Goal: Information Seeking & Learning: Compare options

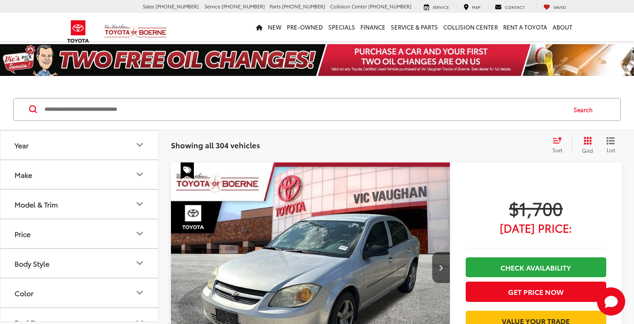
click at [139, 145] on icon "Year" at bounding box center [139, 144] width 11 height 11
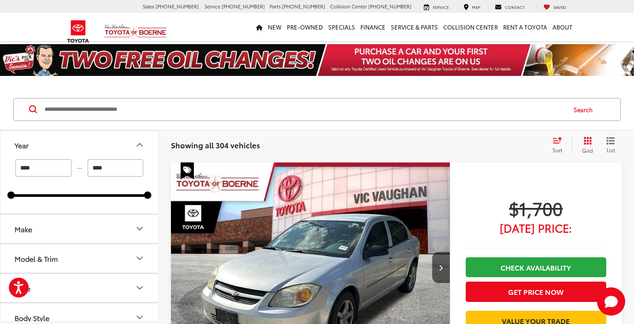
click at [50, 166] on input "****" at bounding box center [43, 167] width 56 height 17
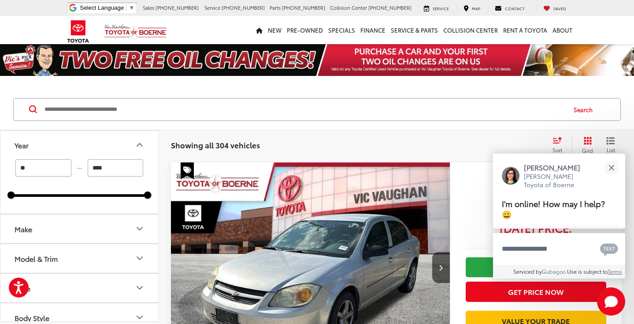
type input "*"
type input "****"
click at [141, 227] on icon "Make" at bounding box center [139, 228] width 11 height 11
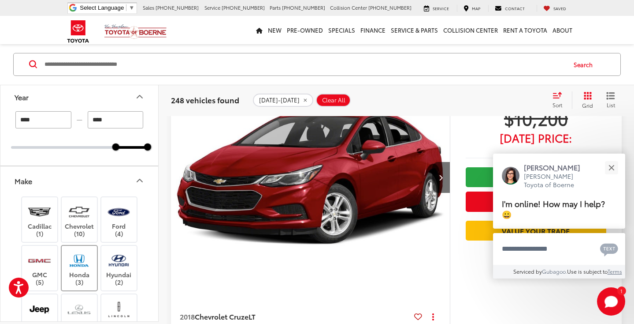
click at [75, 273] on label "Honda (3)" at bounding box center [80, 268] width 36 height 36
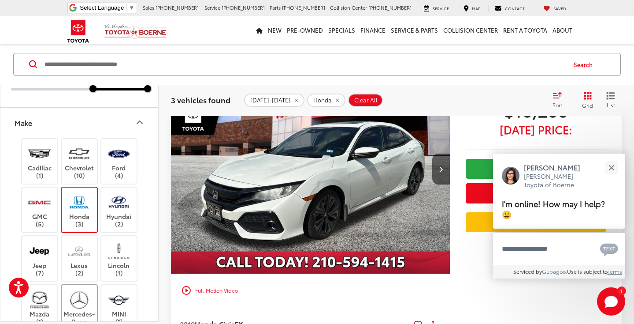
scroll to position [79, 0]
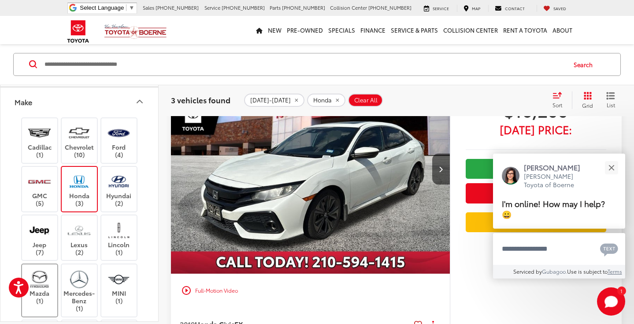
click at [51, 286] on img at bounding box center [39, 279] width 24 height 21
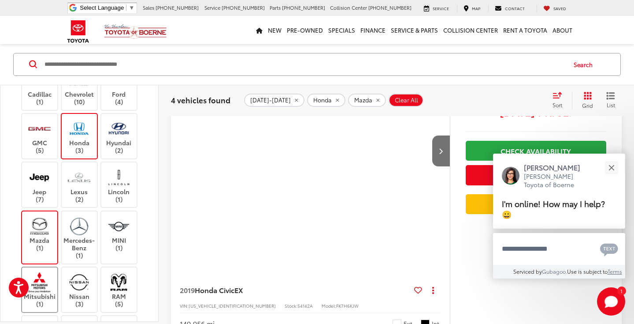
scroll to position [222, 0]
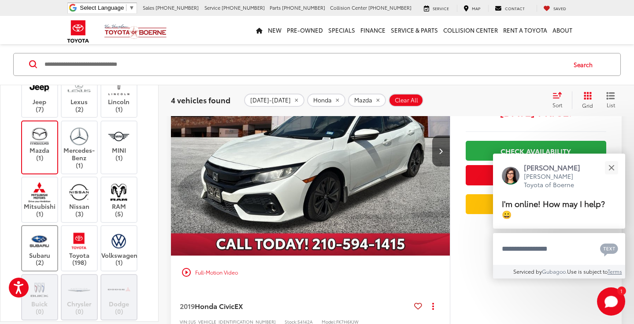
click at [47, 250] on label "Subaru (2)" at bounding box center [40, 248] width 36 height 36
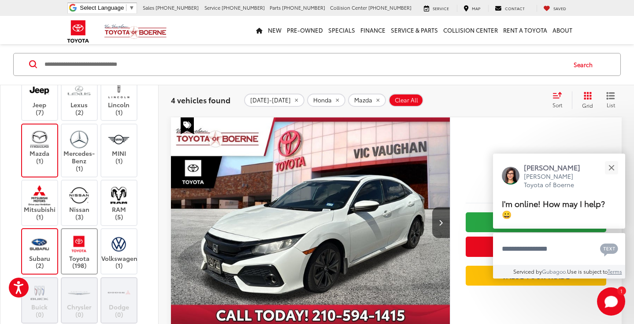
click at [77, 250] on label "Toyota (198)" at bounding box center [80, 251] width 36 height 36
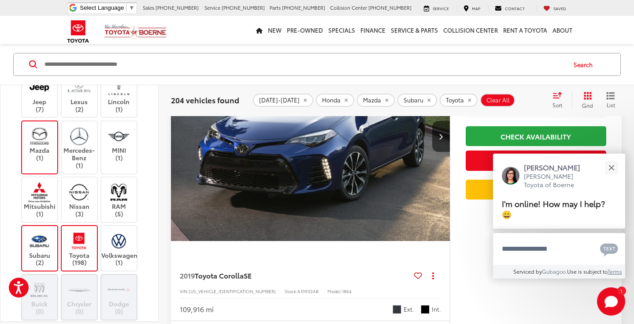
scroll to position [132, 0]
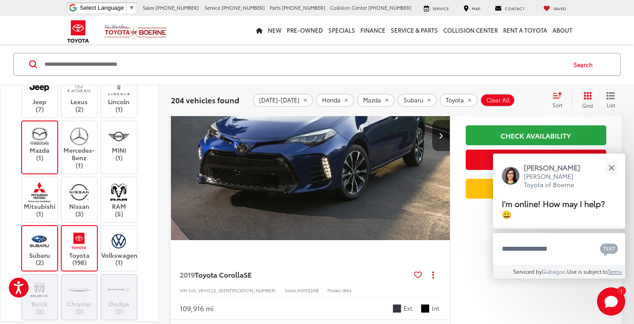
click at [14, 237] on div "Cadillac (1) Chevrolet (10) Ford (4) GMC (5) Honda (3) Hyundai (2) Jeep (7) Lex…" at bounding box center [79, 171] width 137 height 397
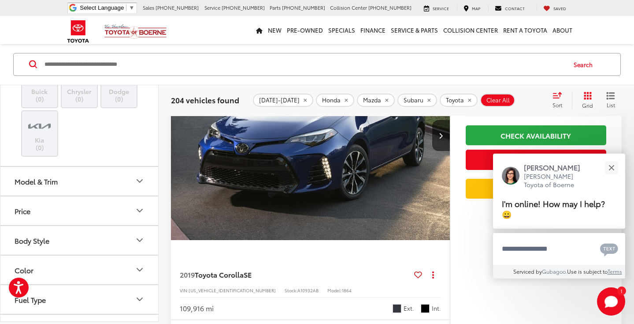
scroll to position [462, 0]
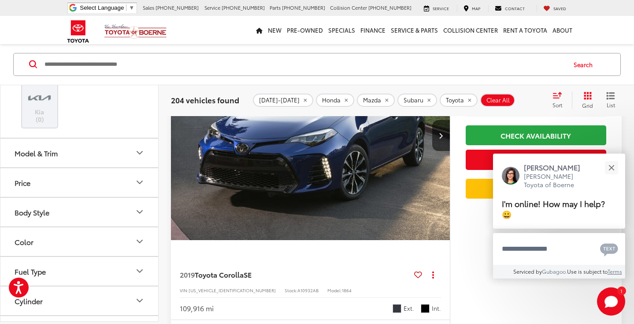
click at [143, 177] on icon "Price" at bounding box center [139, 182] width 11 height 11
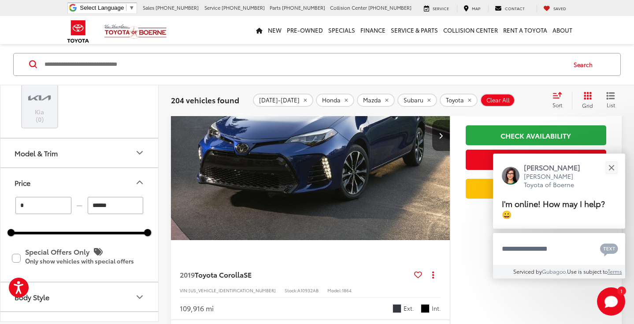
click at [114, 198] on input "******" at bounding box center [116, 205] width 56 height 17
type input "*"
type input "******"
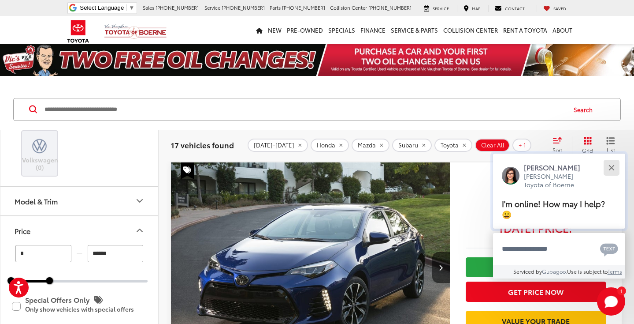
click at [612, 170] on button "Close" at bounding box center [611, 167] width 19 height 19
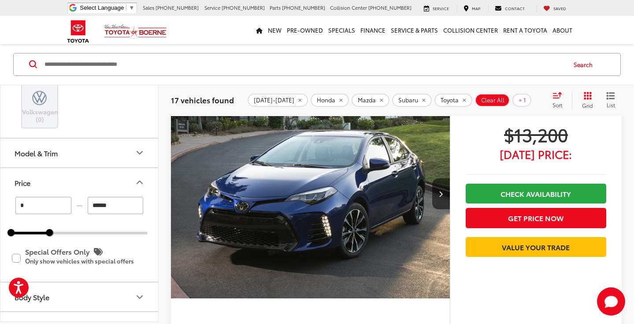
scroll to position [74, 0]
click at [445, 195] on button "Next image" at bounding box center [442, 193] width 18 height 31
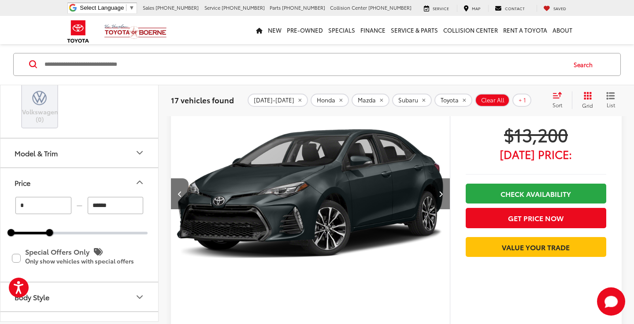
click at [445, 195] on button "Next image" at bounding box center [442, 193] width 18 height 31
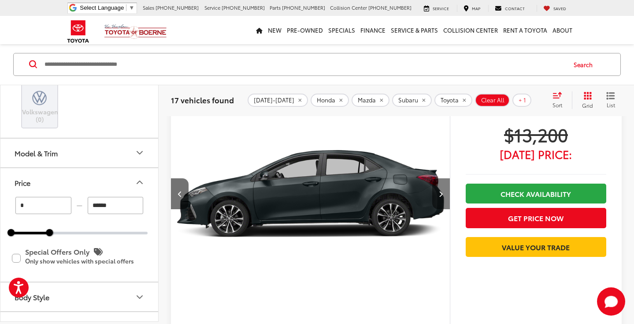
click at [445, 195] on button "Next image" at bounding box center [442, 193] width 18 height 31
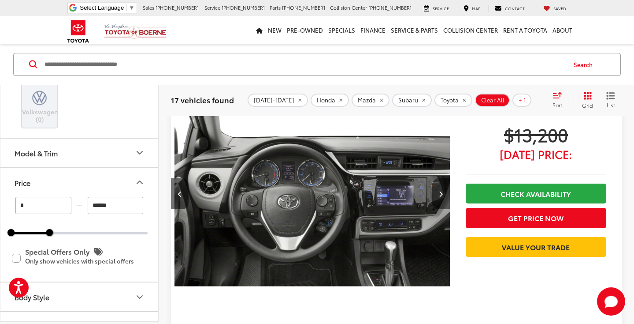
scroll to position [0, 841]
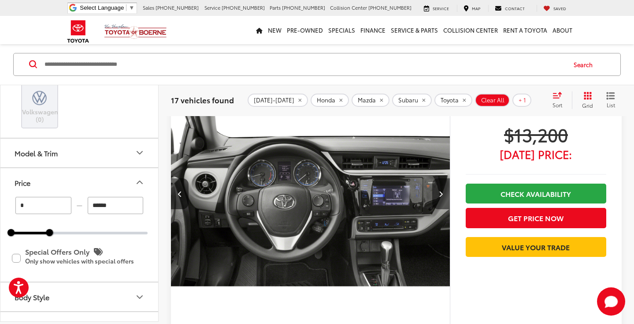
click at [445, 195] on button "Next image" at bounding box center [442, 193] width 18 height 31
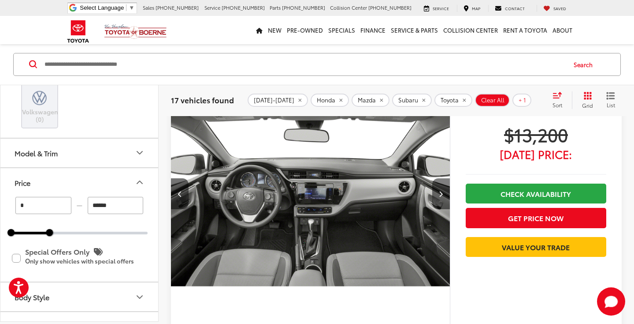
click at [445, 195] on button "Next image" at bounding box center [442, 193] width 18 height 31
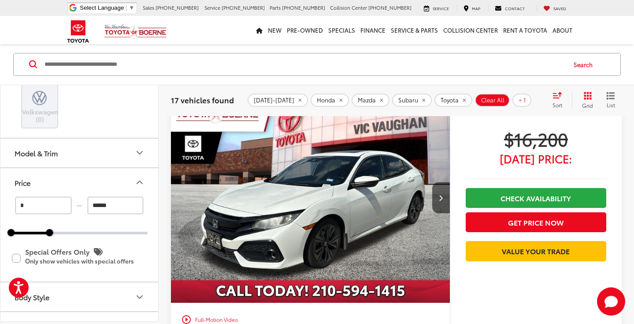
scroll to position [806, 0]
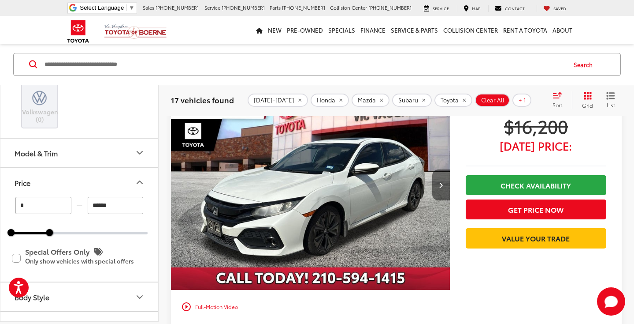
click at [440, 186] on icon "Next image" at bounding box center [441, 185] width 4 height 6
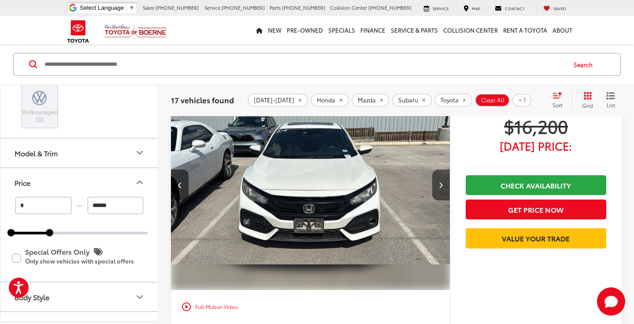
click at [440, 186] on icon "Next image" at bounding box center [441, 185] width 4 height 6
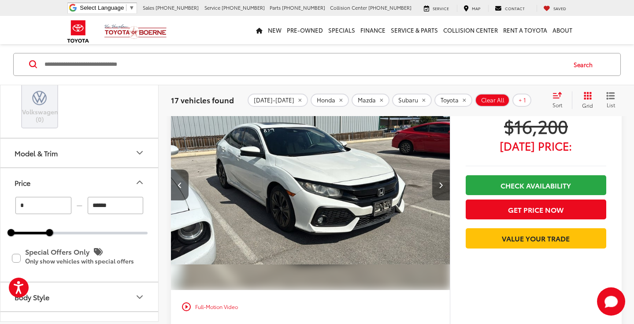
click at [440, 186] on icon "Next image" at bounding box center [441, 185] width 4 height 6
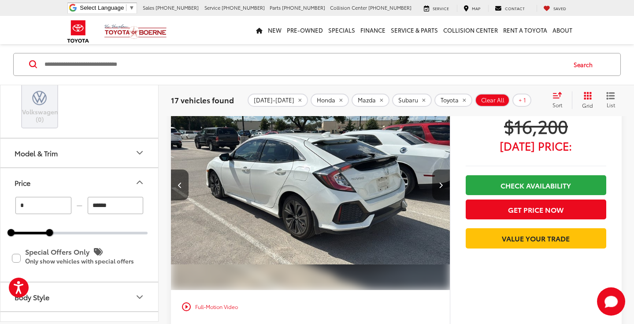
click at [440, 186] on icon "Next image" at bounding box center [441, 185] width 4 height 6
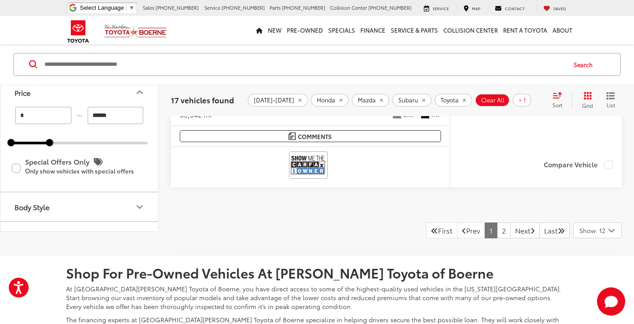
scroll to position [4460, 0]
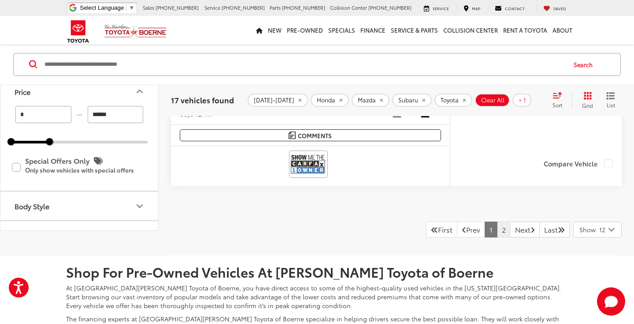
click at [497, 224] on link "2" at bounding box center [504, 229] width 14 height 16
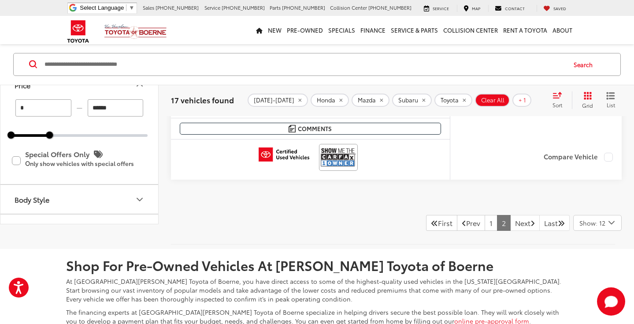
scroll to position [1854, 0]
click at [511, 218] on link "Next" at bounding box center [526, 222] width 30 height 16
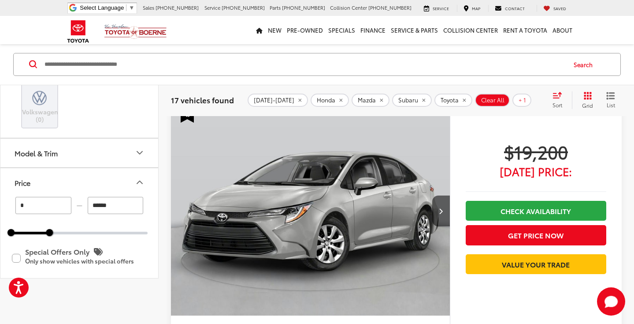
scroll to position [0, 0]
